Goal: Navigation & Orientation: Understand site structure

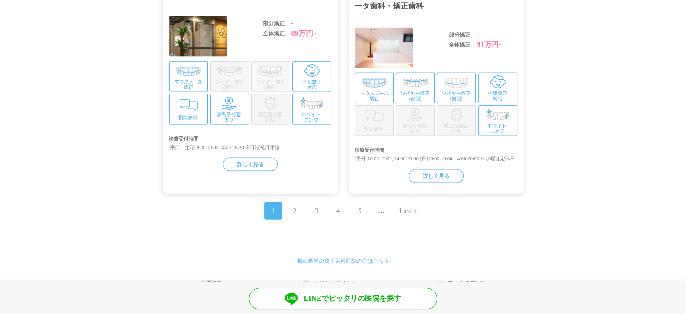
scroll to position [1953, 0]
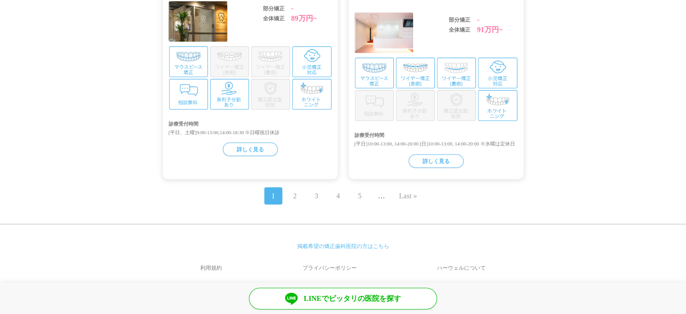
click at [333, 263] on link "プライバシーポリシー" at bounding box center [330, 268] width 130 height 22
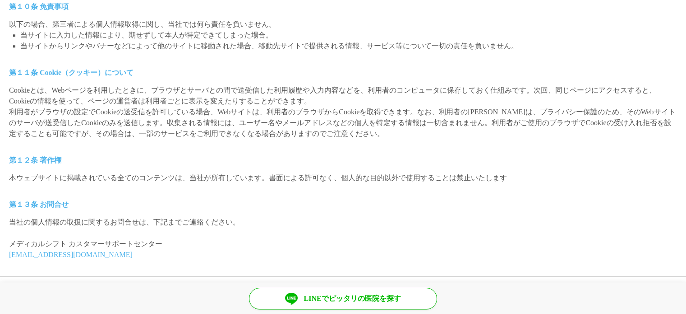
scroll to position [926, 0]
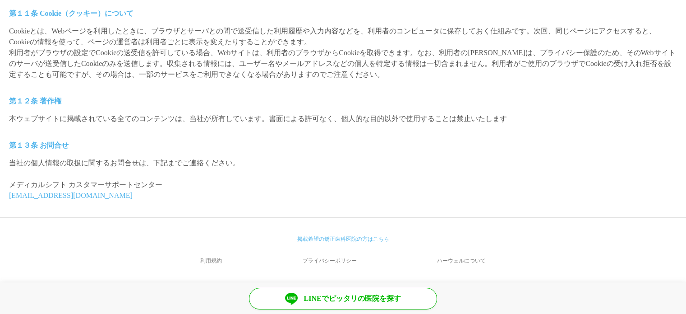
click at [209, 263] on link "利用規約" at bounding box center [211, 261] width 97 height 22
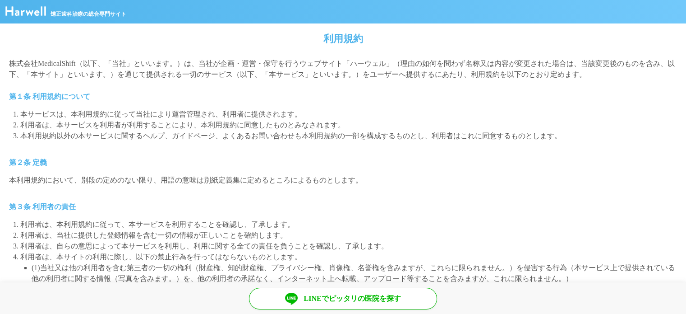
click at [45, 11] on img at bounding box center [25, 10] width 41 height 9
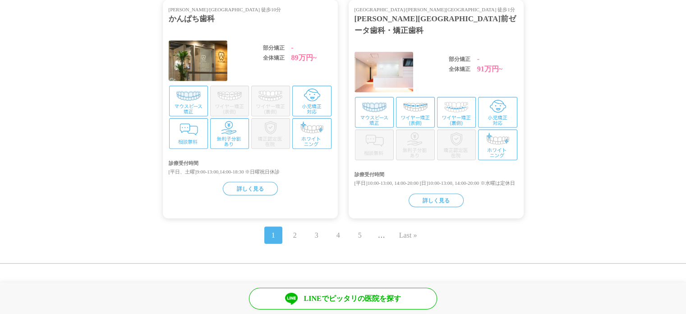
scroll to position [1953, 0]
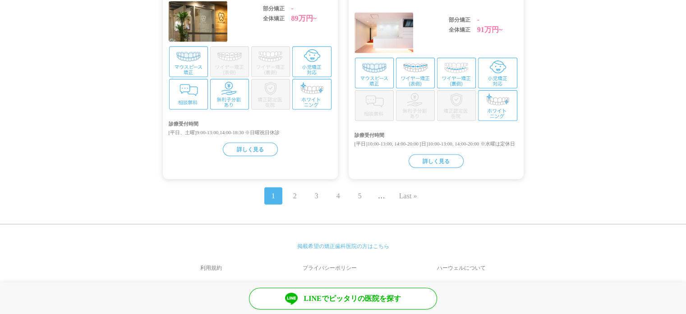
click at [318, 243] on link "掲載希望の矯正歯科医院の方はこちら" at bounding box center [343, 246] width 92 height 6
